Goal: Find specific page/section: Find specific page/section

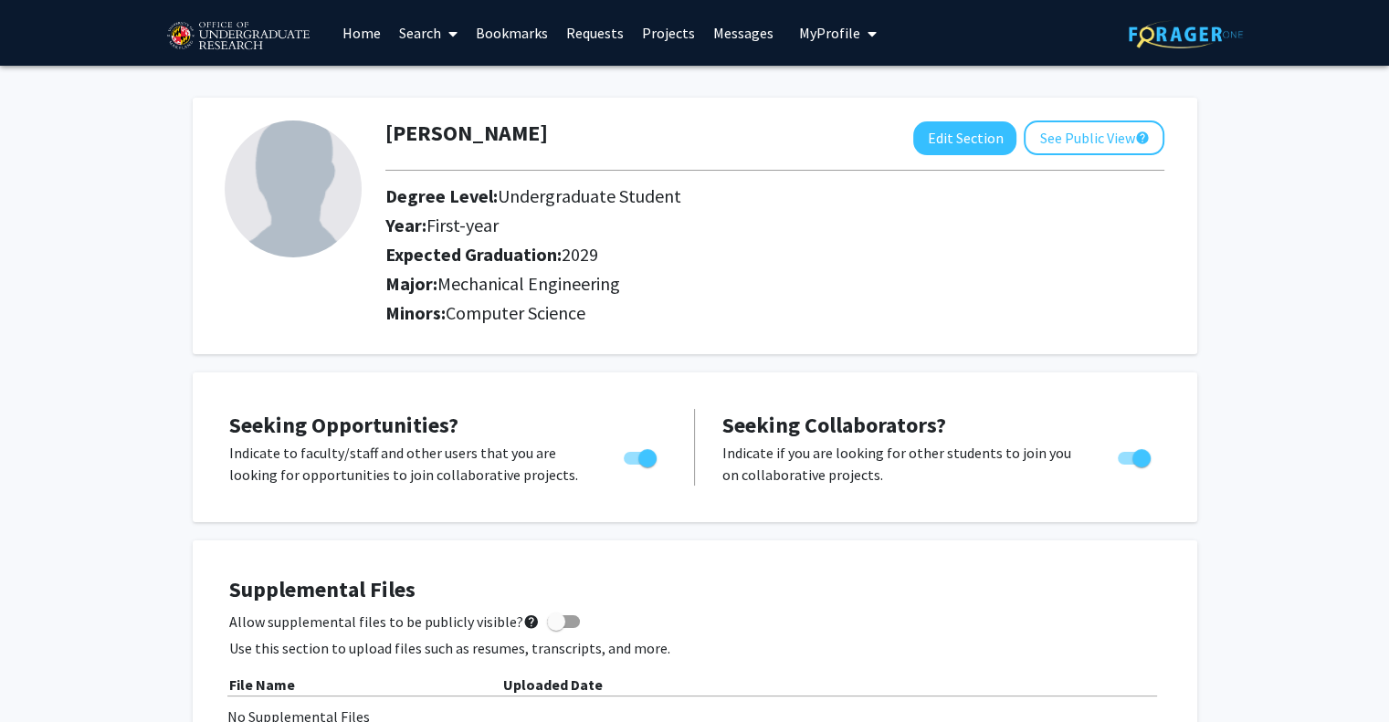
click at [350, 22] on link "Home" at bounding box center [361, 33] width 57 height 64
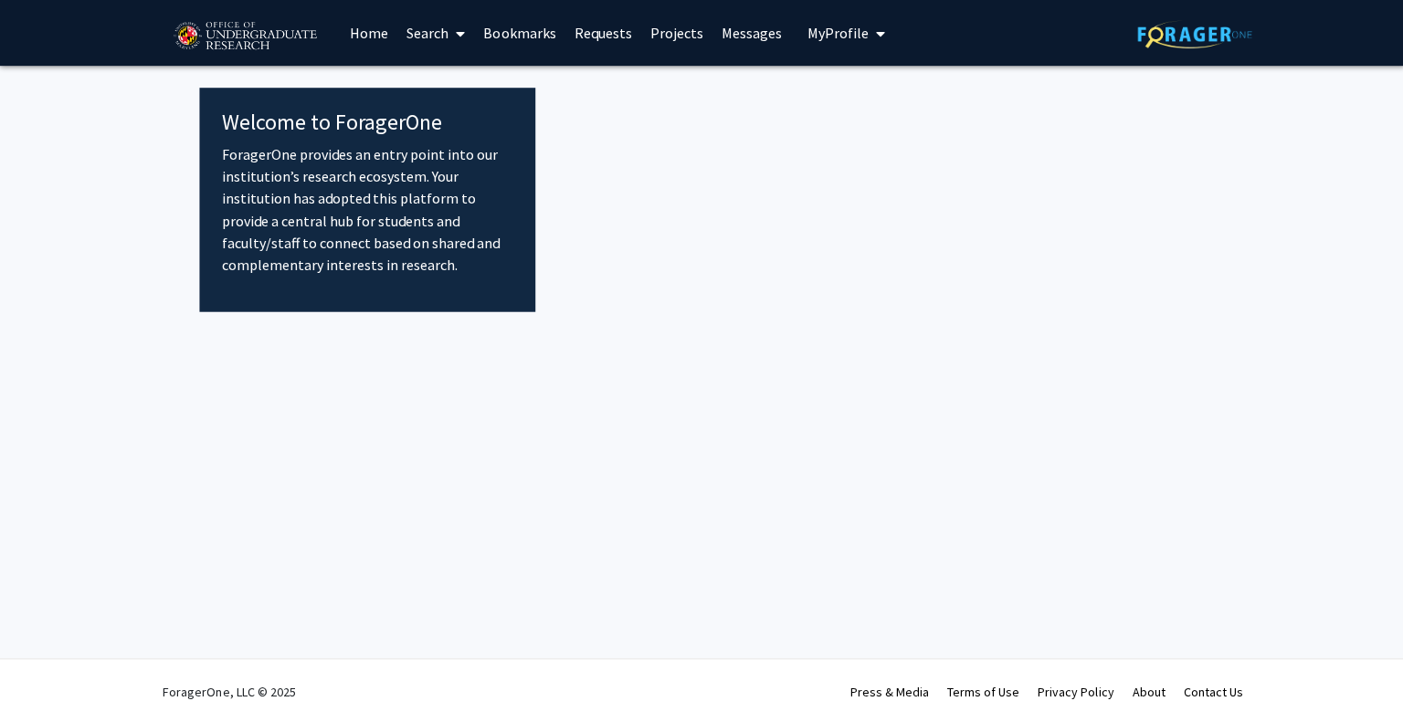
click at [362, 34] on link "Home" at bounding box center [368, 33] width 57 height 64
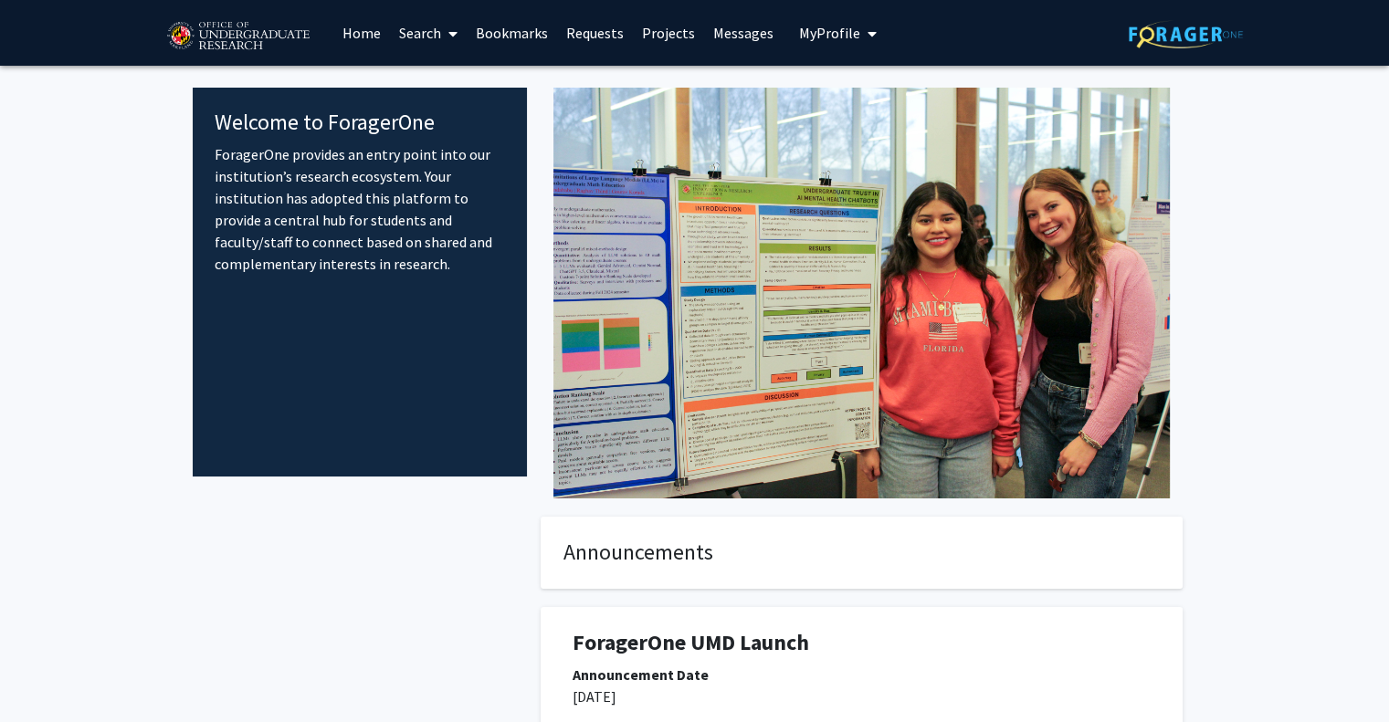
click at [425, 39] on link "Search" at bounding box center [428, 33] width 77 height 64
click at [454, 67] on span "Faculty/Staff" at bounding box center [457, 84] width 134 height 37
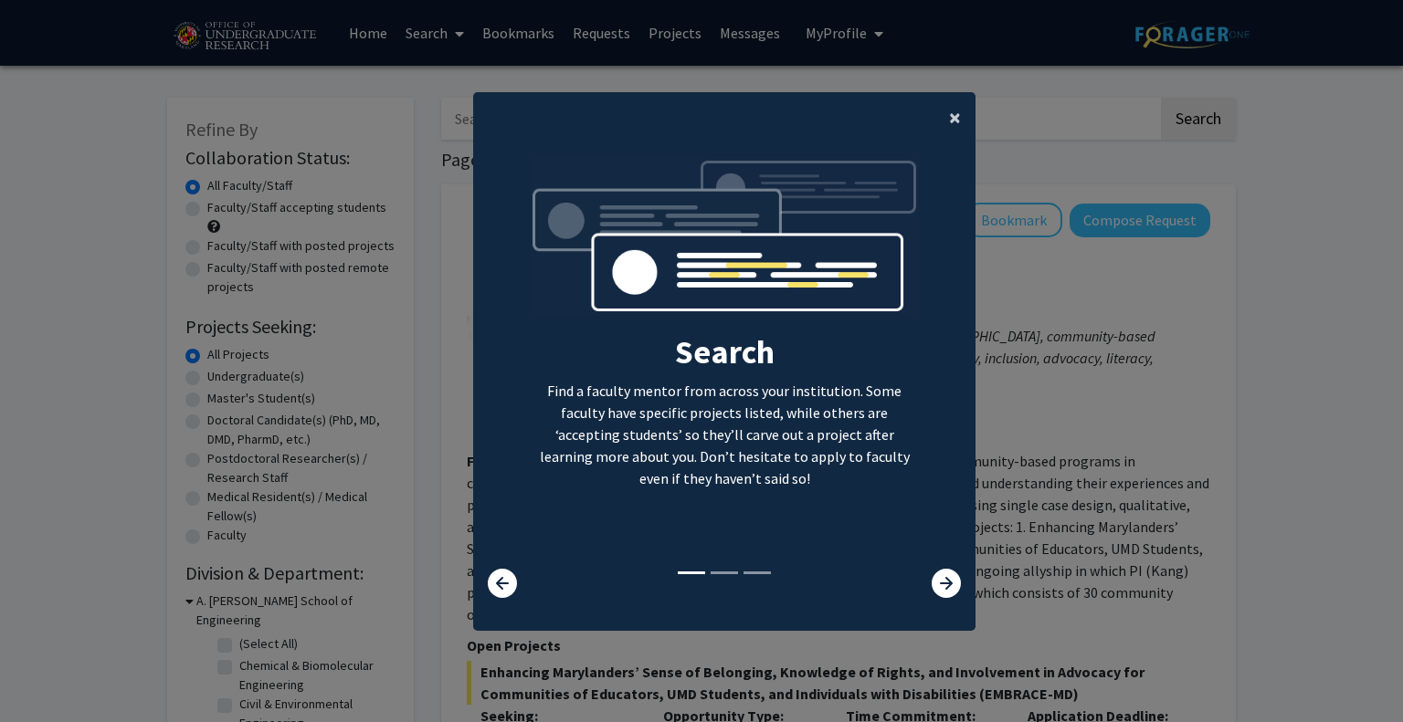
click at [956, 123] on button "×" at bounding box center [954, 117] width 41 height 51
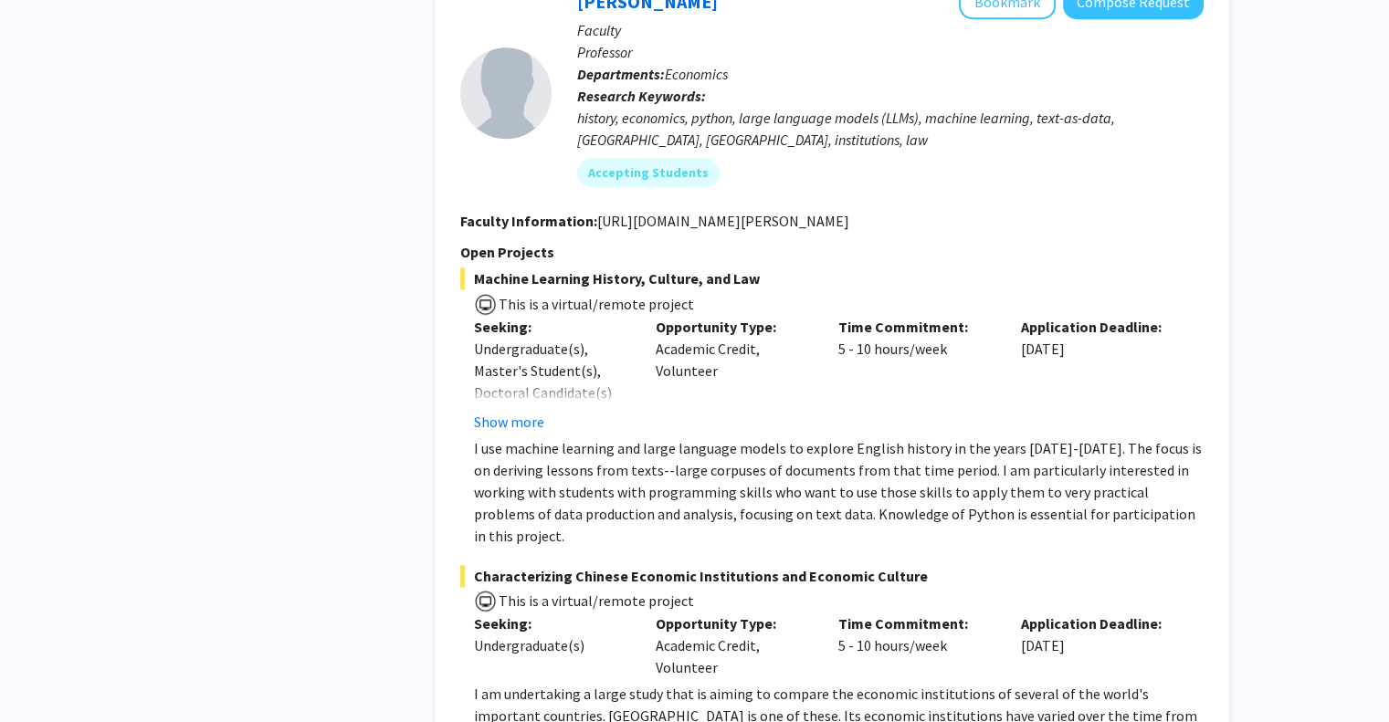
scroll to position [8562, 0]
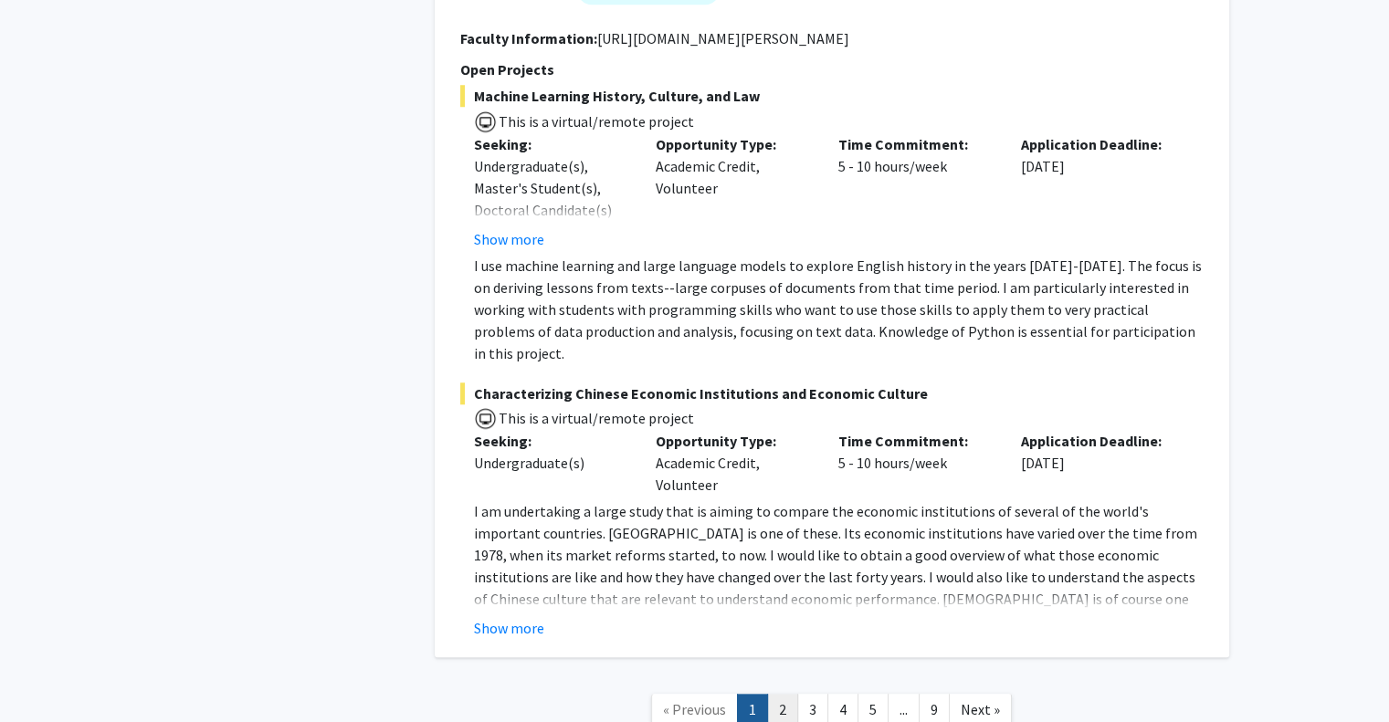
click at [769, 694] on link "2" at bounding box center [782, 710] width 31 height 32
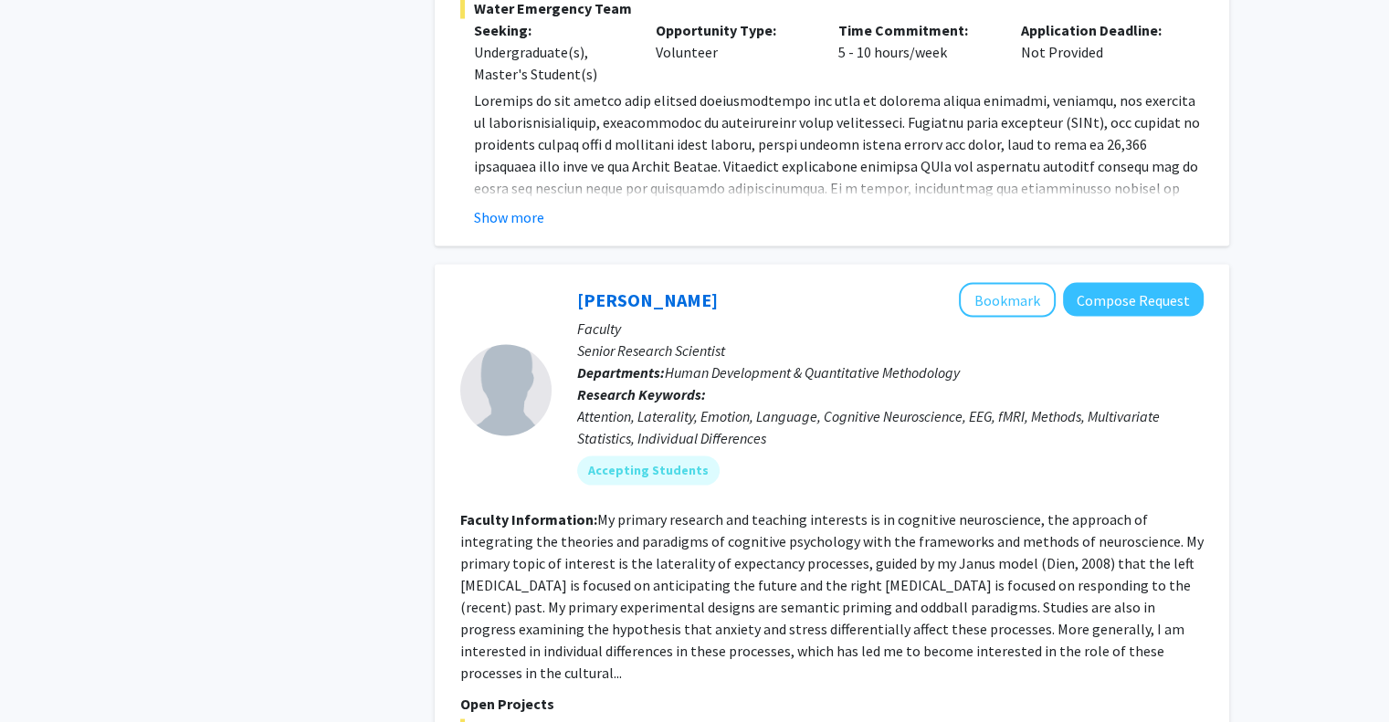
scroll to position [3478, 0]
